Goal: Transaction & Acquisition: Purchase product/service

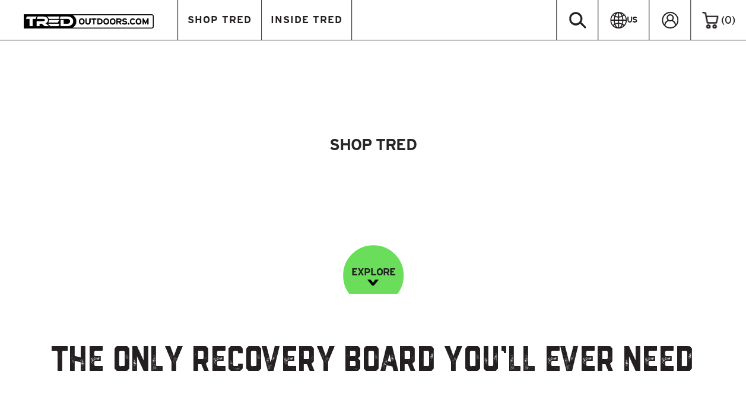
scroll to position [119, 0]
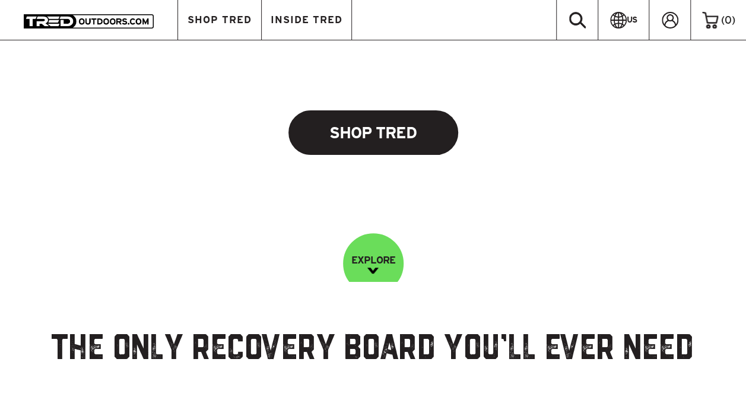
click at [385, 135] on link "Shop Tred" at bounding box center [373, 132] width 170 height 45
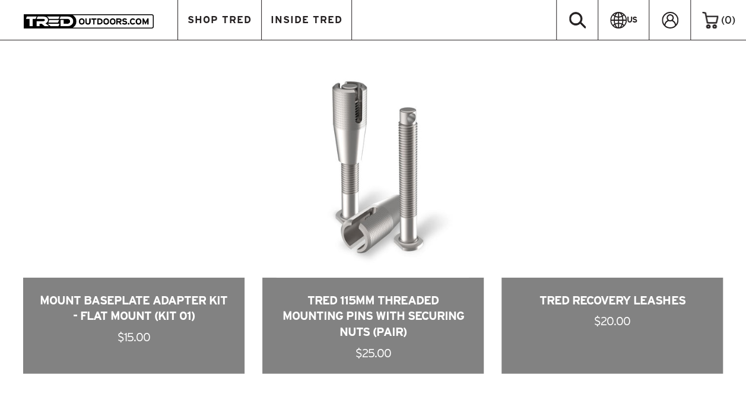
scroll to position [1068, 0]
